Goal: Communication & Community: Answer question/provide support

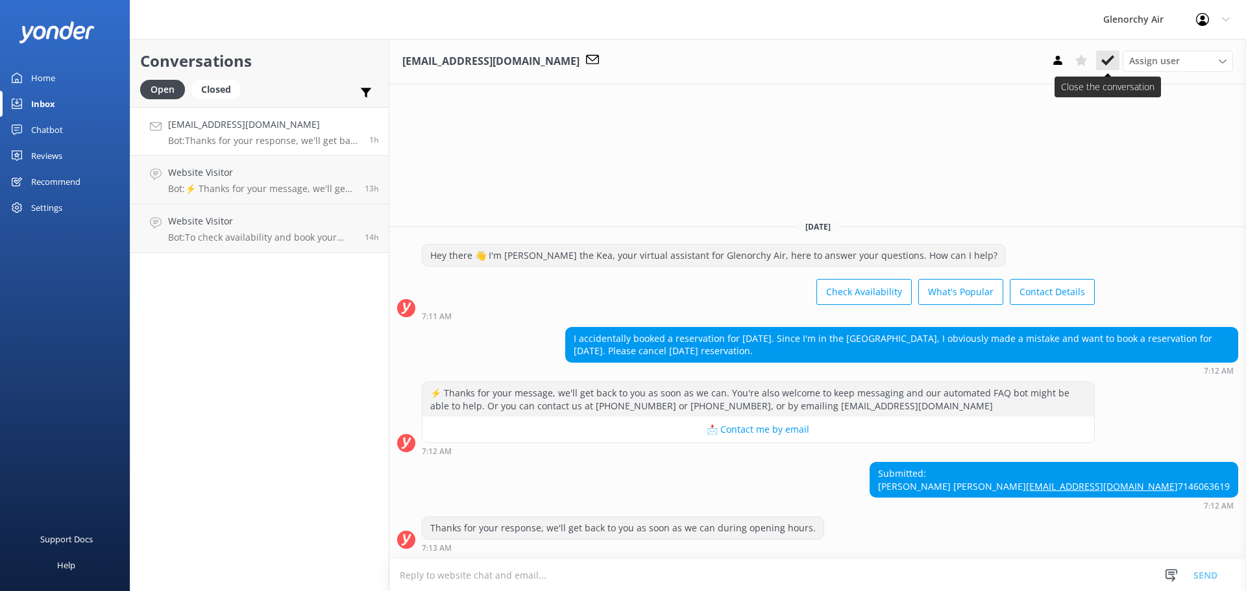
click at [1102, 59] on icon at bounding box center [1107, 60] width 13 height 13
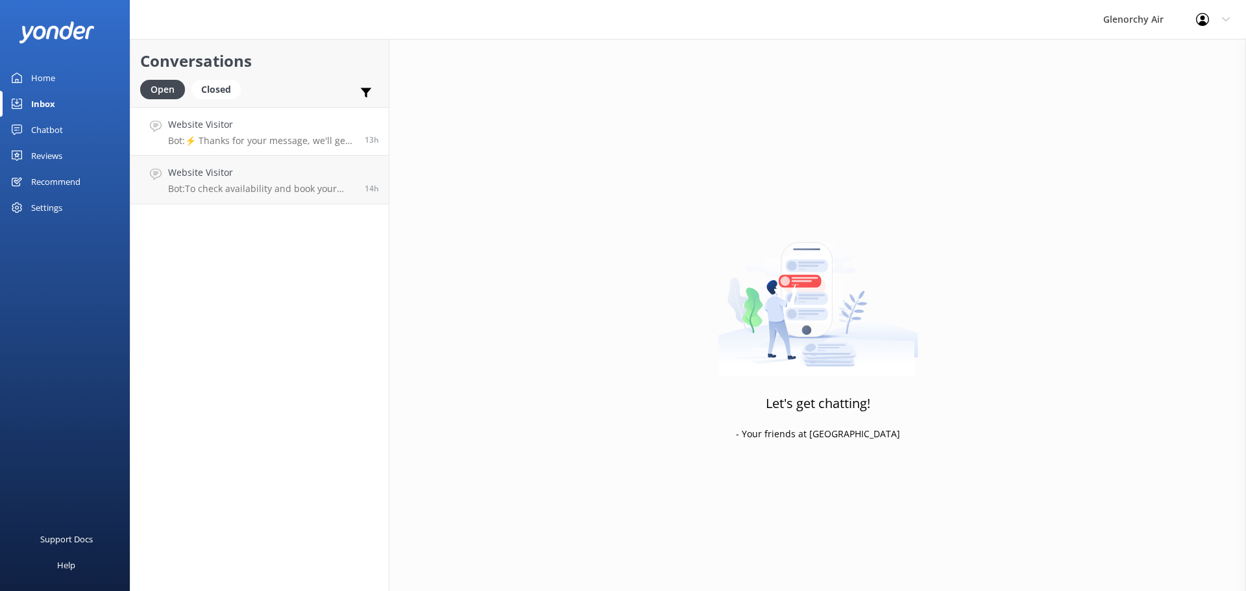
click at [202, 143] on p "Bot: ⚡ Thanks for your message, we'll get back to you as soon as we can. You're…" at bounding box center [261, 141] width 187 height 12
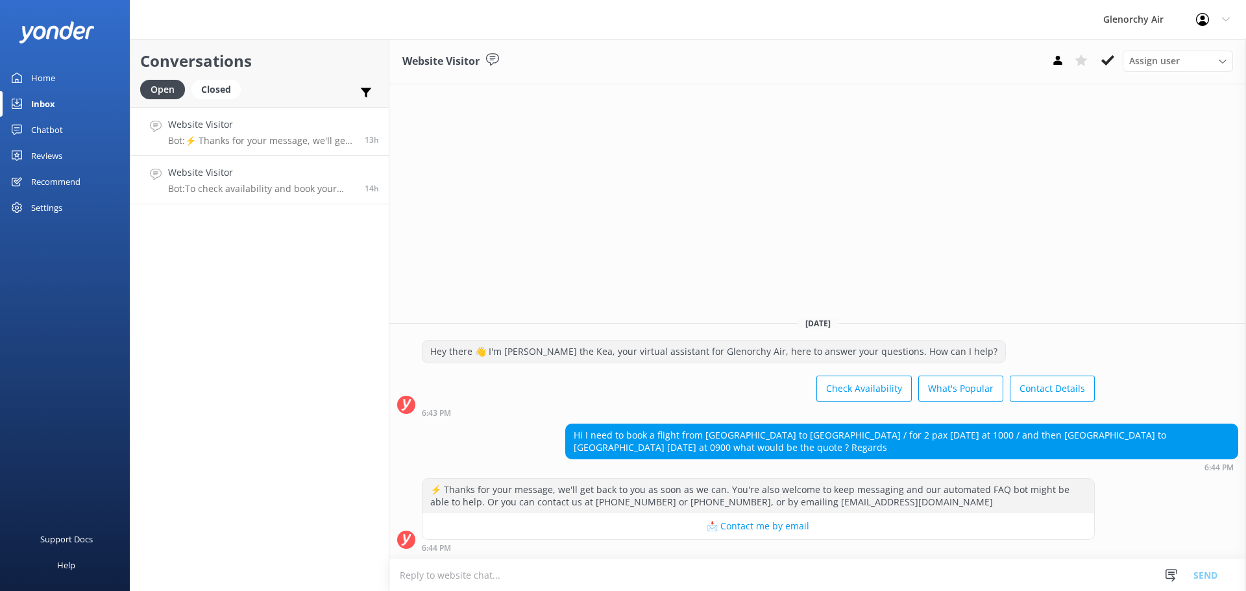
click at [234, 183] on p "Bot: To check availability and book your experience, please visit [URL][DOMAIN_…" at bounding box center [261, 189] width 187 height 12
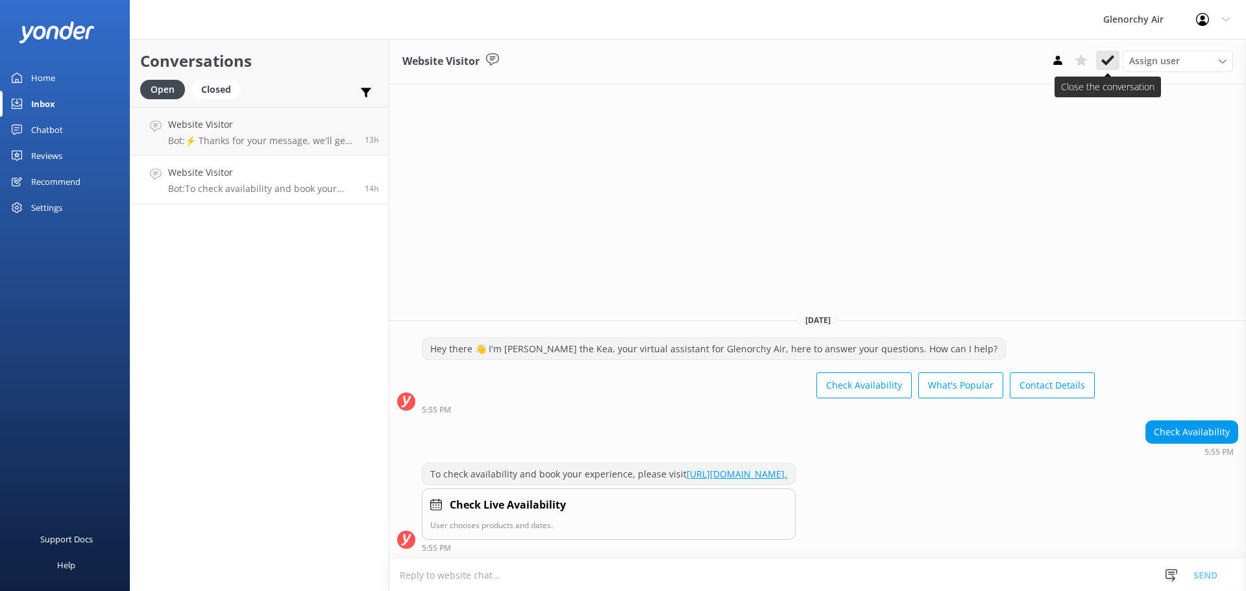
click at [1102, 58] on icon at bounding box center [1107, 60] width 13 height 13
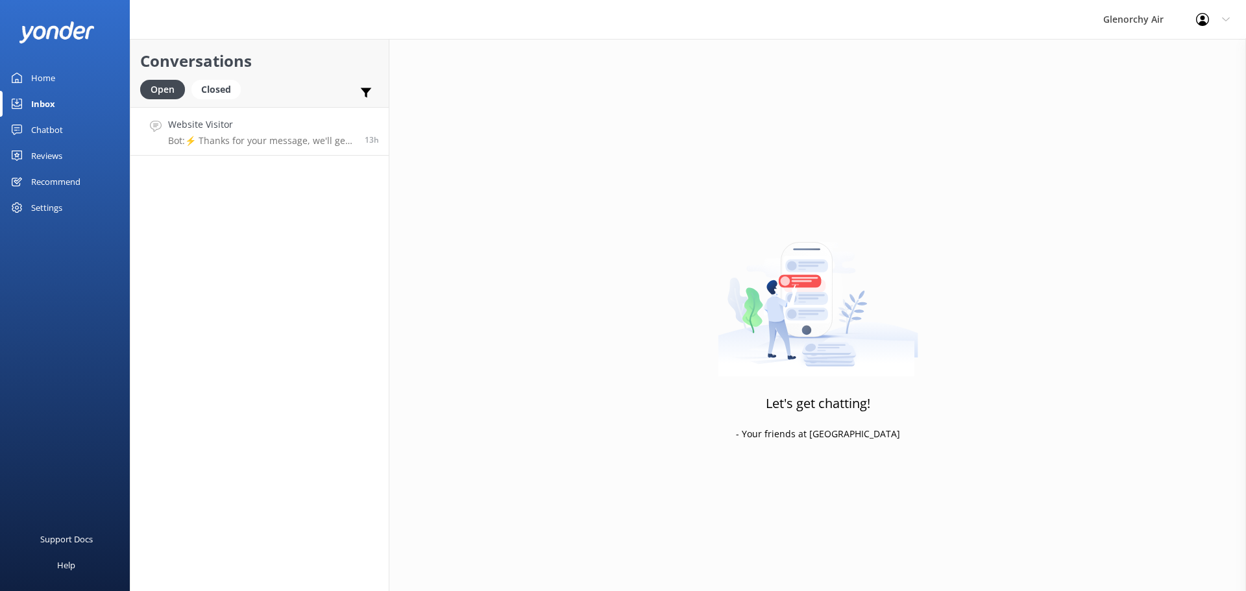
click at [232, 126] on h4 "Website Visitor" at bounding box center [261, 124] width 187 height 14
